Goal: Task Accomplishment & Management: Use online tool/utility

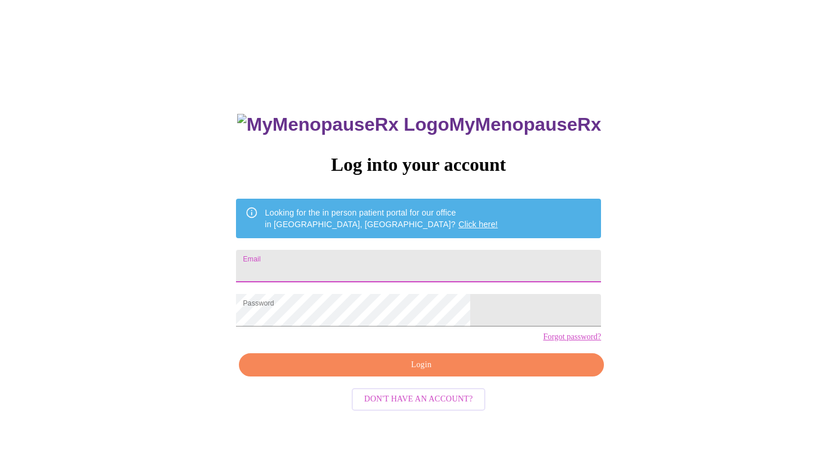
click at [432, 268] on input "Email" at bounding box center [418, 266] width 365 height 33
type input "[EMAIL_ADDRESS][DOMAIN_NAME]"
click at [380, 372] on span "Login" at bounding box center [421, 365] width 338 height 15
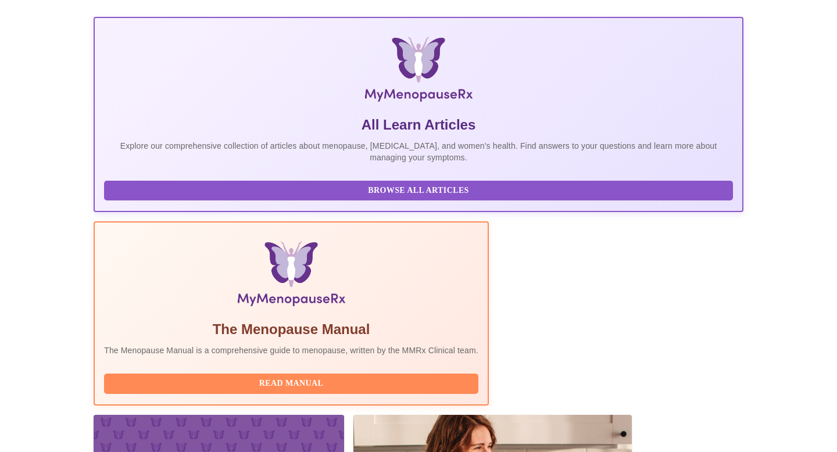
scroll to position [184, 0]
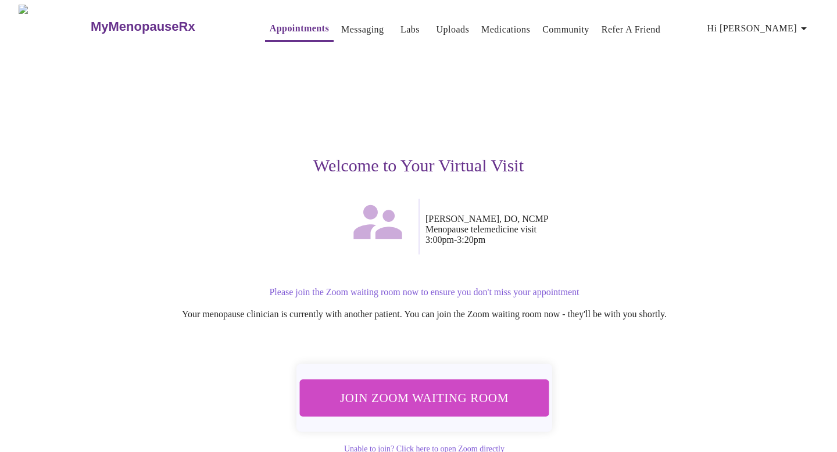
scroll to position [33, 0]
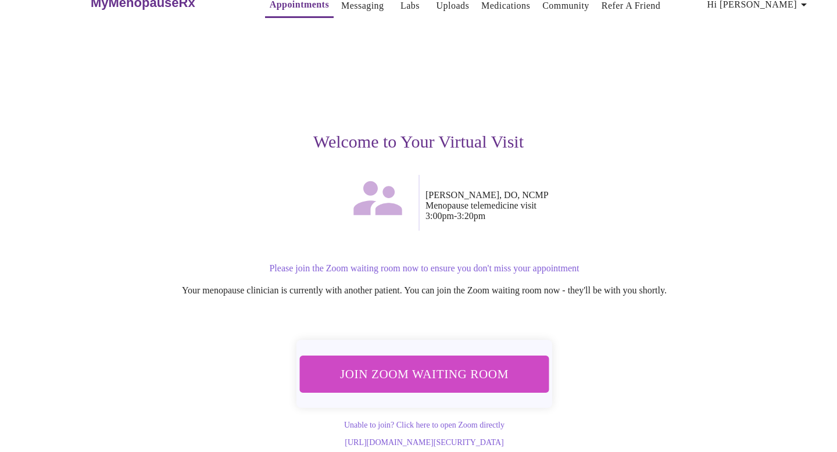
click at [375, 363] on span "Join Zoom Waiting Room" at bounding box center [424, 373] width 220 height 21
